Goal: Information Seeking & Learning: Learn about a topic

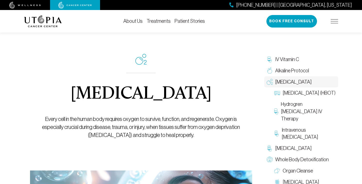
scroll to position [8, 0]
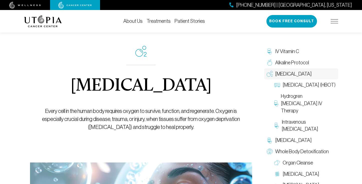
click at [247, 102] on div "[MEDICAL_DATA] Every cell in the human body requires oxygen to survive, functio…" at bounding box center [141, 151] width 234 height 272
click at [248, 102] on div "[MEDICAL_DATA] Every cell in the human body requires oxygen to survive, functio…" at bounding box center [141, 151] width 234 height 272
click at [307, 89] on span "[MEDICAL_DATA] (HBOT)" at bounding box center [309, 84] width 53 height 7
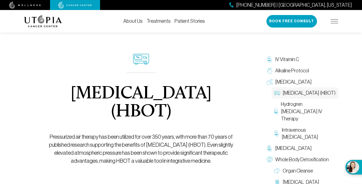
click at [59, 61] on div "[MEDICAL_DATA] (HBOT) Pressurized air therapy has been utilized for over 350 ye…" at bounding box center [141, 110] width 200 height 174
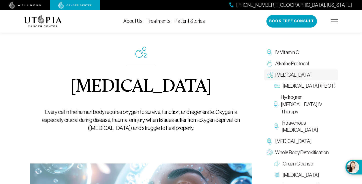
scroll to position [8, 0]
